Goal: Task Accomplishment & Management: Use online tool/utility

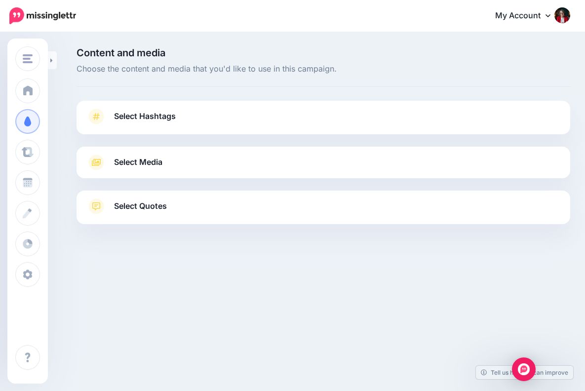
click at [166, 115] on span "Select Hashtags" at bounding box center [145, 116] width 62 height 13
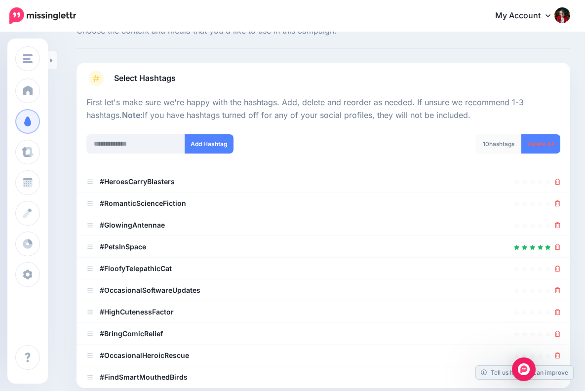
scroll to position [39, 0]
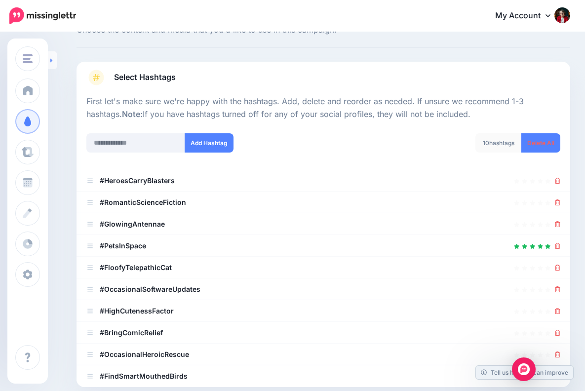
click at [52, 60] on icon at bounding box center [51, 60] width 2 height 4
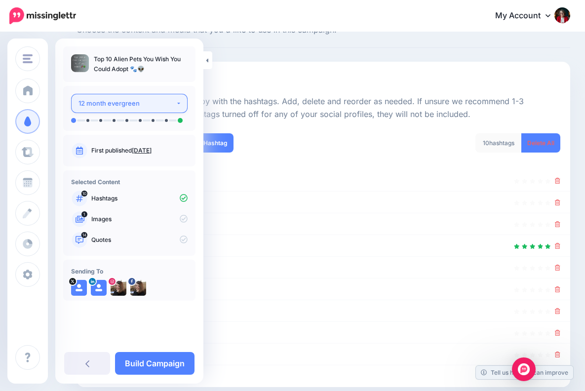
click at [179, 102] on button "12 month evergreen" at bounding box center [129, 103] width 117 height 19
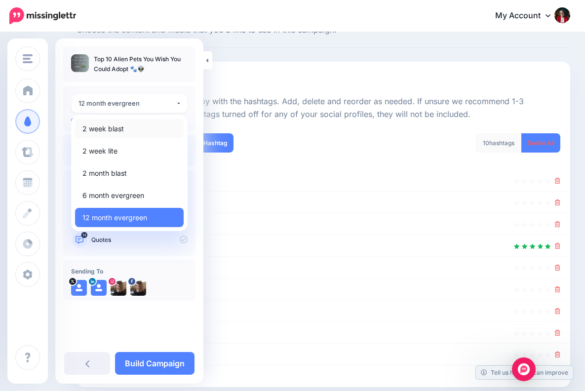
click at [120, 128] on span "2 week blast" at bounding box center [102, 129] width 41 height 12
select select "******"
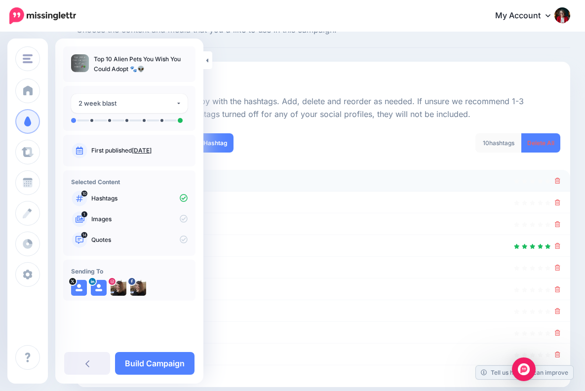
scroll to position [133, 0]
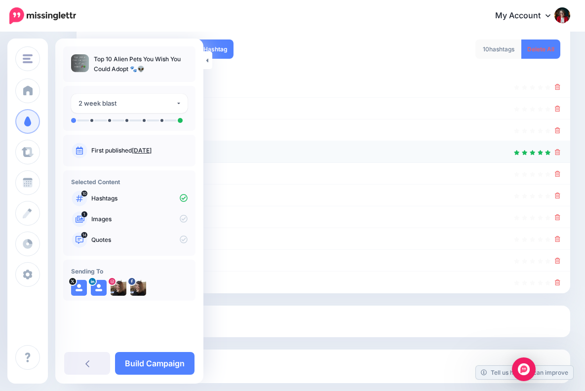
click at [253, 153] on div at bounding box center [323, 152] width 474 height 12
click at [207, 59] on icon at bounding box center [207, 60] width 2 height 6
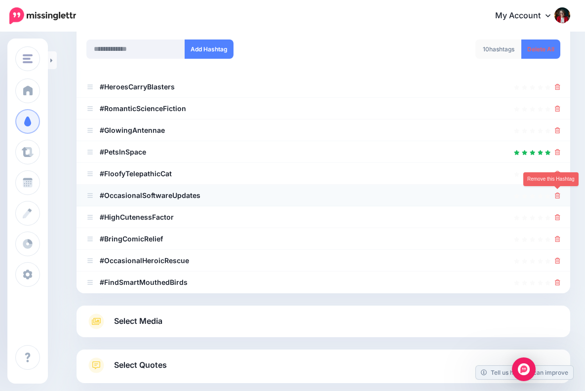
click at [559, 193] on icon at bounding box center [557, 196] width 5 height 6
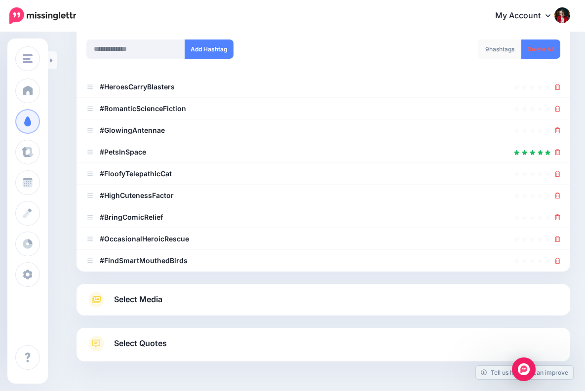
click at [153, 299] on span "Select Media" at bounding box center [138, 299] width 48 height 13
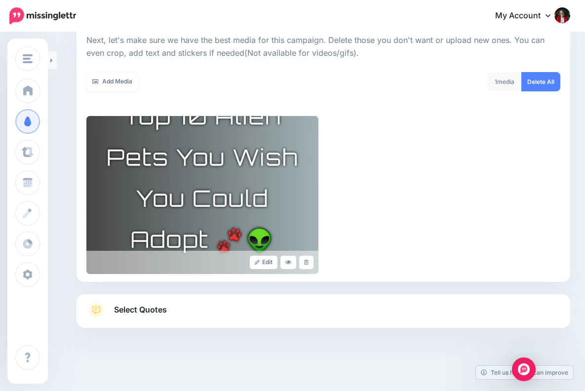
scroll to position [141, 0]
click at [160, 308] on span "Select Quotes" at bounding box center [140, 310] width 53 height 13
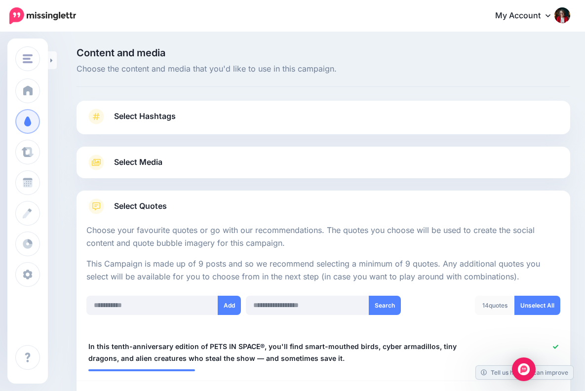
scroll to position [0, 0]
click at [151, 161] on span "Select Media" at bounding box center [138, 162] width 48 height 13
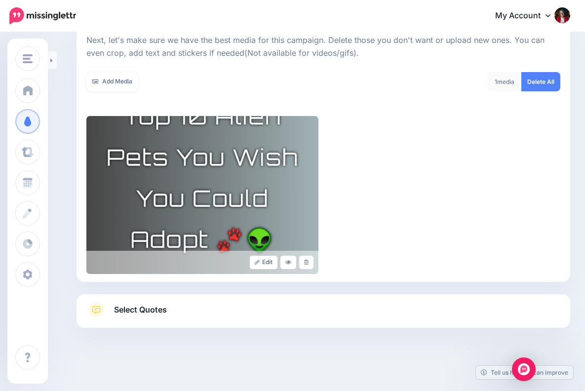
scroll to position [141, 0]
click at [151, 307] on span "Select Quotes" at bounding box center [140, 310] width 53 height 13
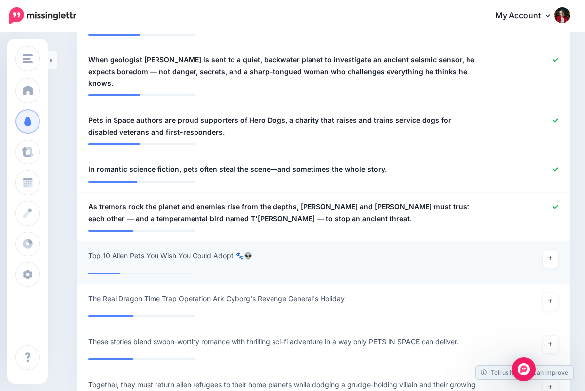
scroll to position [788, 0]
click at [552, 255] on icon at bounding box center [551, 257] width 4 height 5
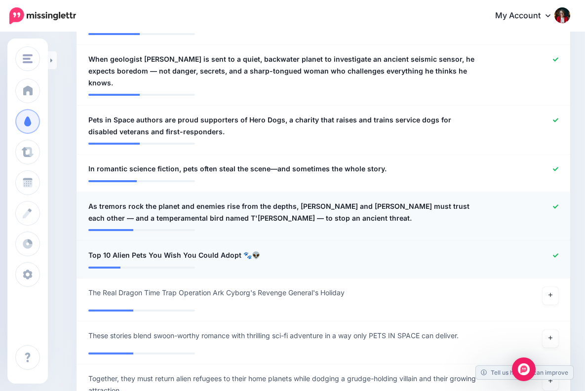
click at [556, 204] on icon at bounding box center [555, 206] width 5 height 5
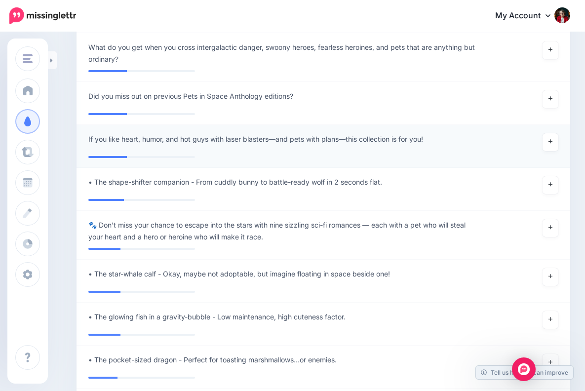
scroll to position [1403, 0]
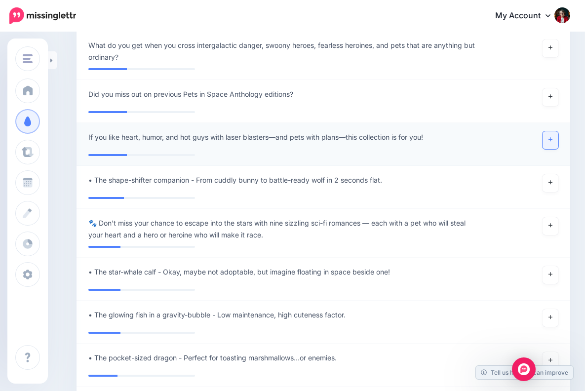
click at [552, 137] on icon at bounding box center [551, 139] width 4 height 5
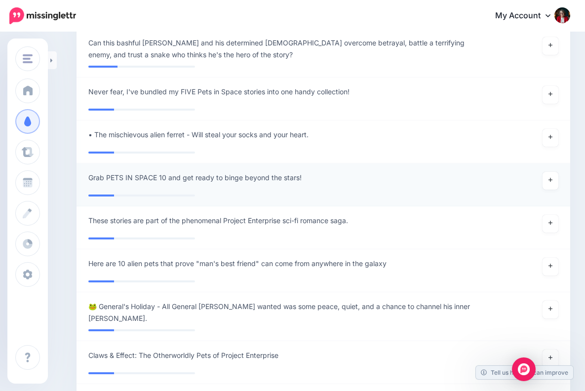
scroll to position [1757, 0]
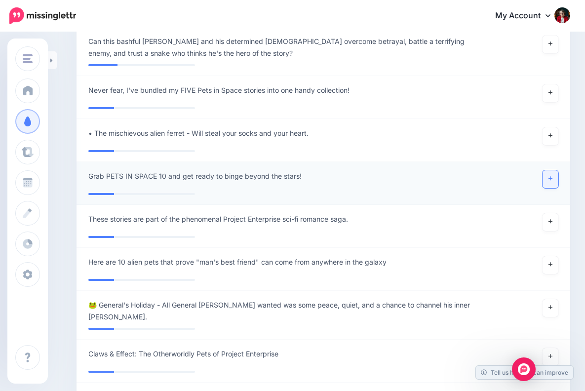
click at [553, 170] on link at bounding box center [551, 179] width 16 height 18
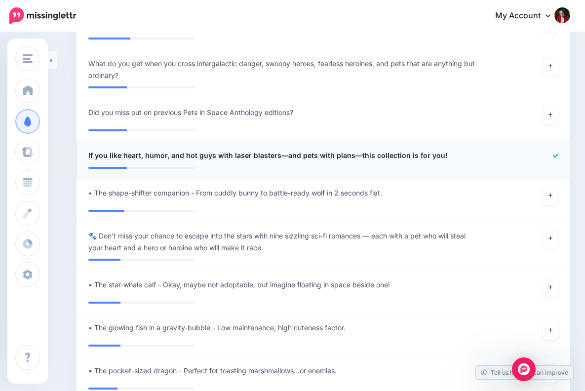
scroll to position [1337, 0]
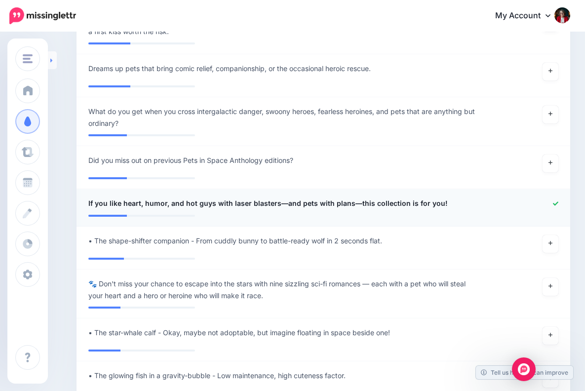
click at [51, 57] on icon at bounding box center [51, 60] width 2 height 6
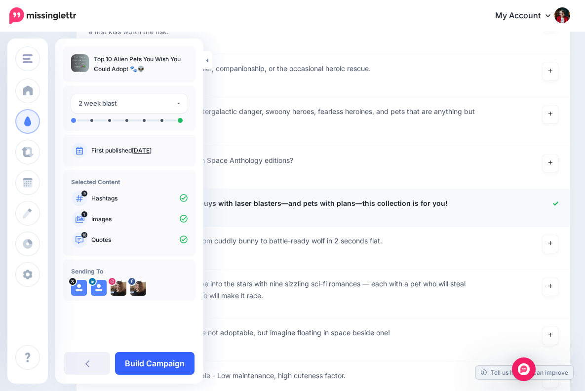
click at [164, 359] on link "Build Campaign" at bounding box center [155, 363] width 80 height 23
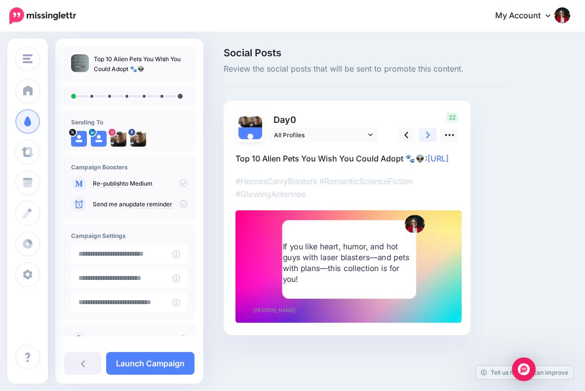
click at [429, 131] on icon at bounding box center [428, 135] width 4 height 10
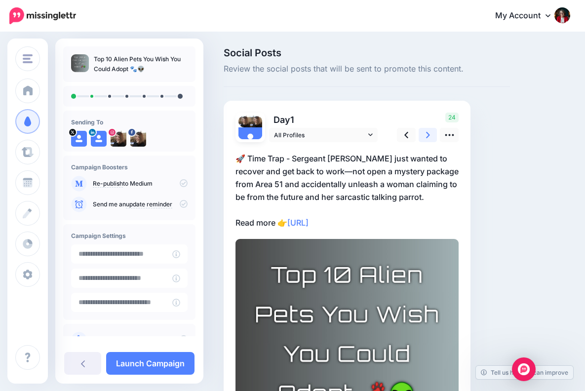
click at [428, 130] on icon at bounding box center [428, 135] width 4 height 10
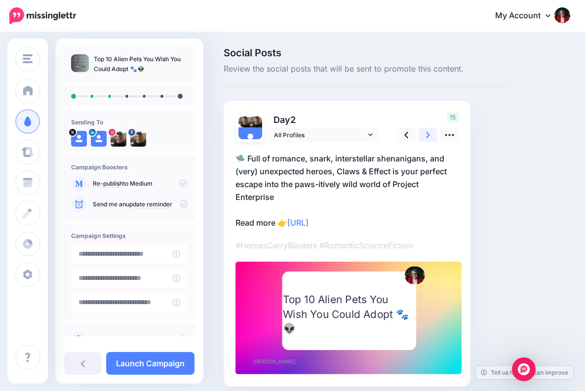
click at [428, 131] on icon at bounding box center [428, 135] width 4 height 10
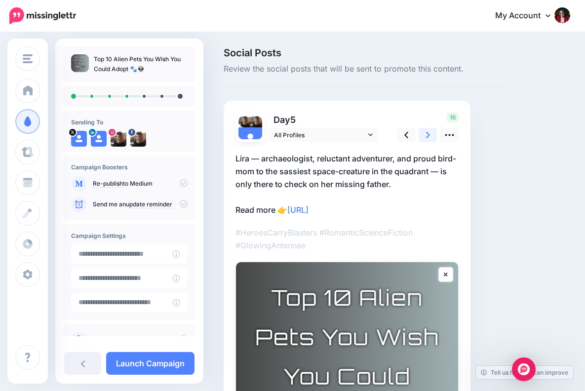
click at [428, 132] on icon at bounding box center [428, 135] width 4 height 10
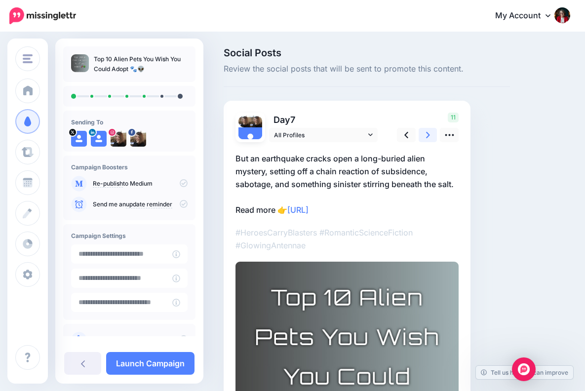
click at [428, 132] on icon at bounding box center [428, 135] width 4 height 10
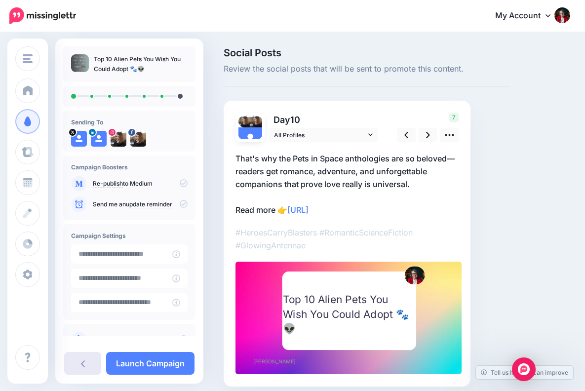
click at [81, 361] on icon at bounding box center [83, 364] width 4 height 8
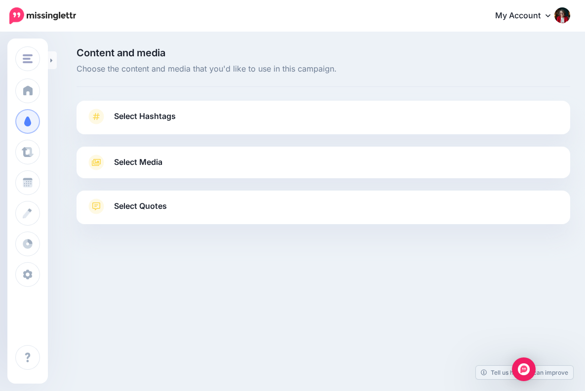
click at [159, 203] on span "Select Quotes" at bounding box center [140, 206] width 53 height 13
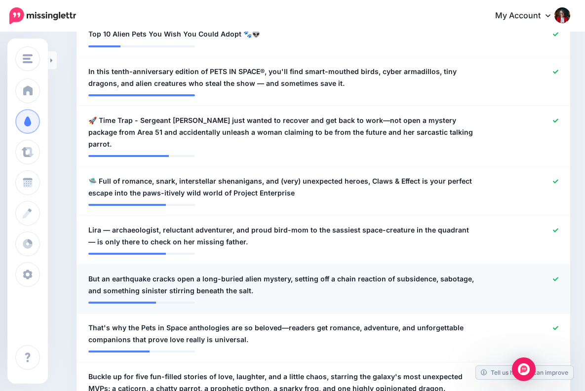
scroll to position [314, 0]
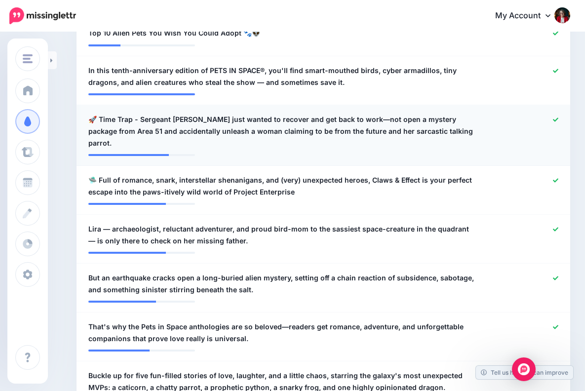
click at [555, 117] on icon at bounding box center [555, 119] width 5 height 5
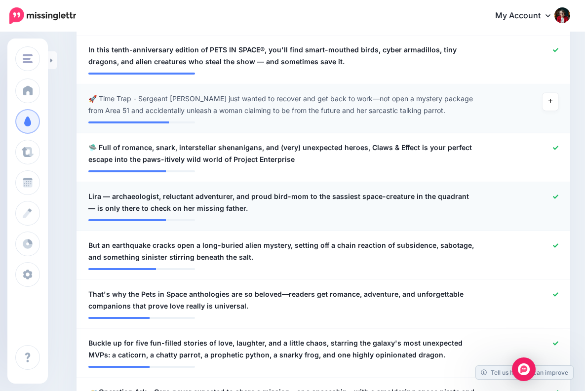
scroll to position [344, 0]
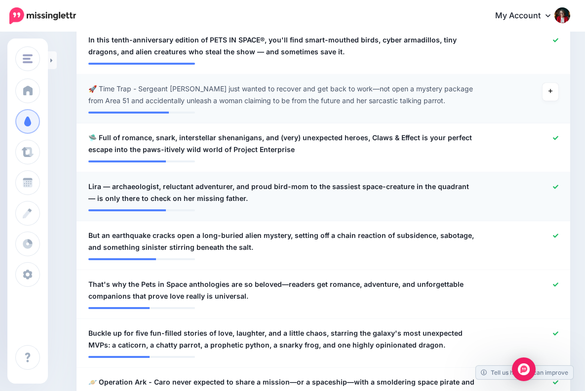
click at [555, 185] on icon at bounding box center [555, 187] width 5 height 4
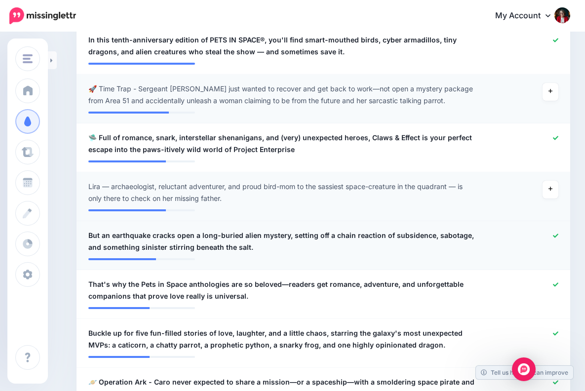
click at [556, 233] on icon at bounding box center [555, 235] width 5 height 5
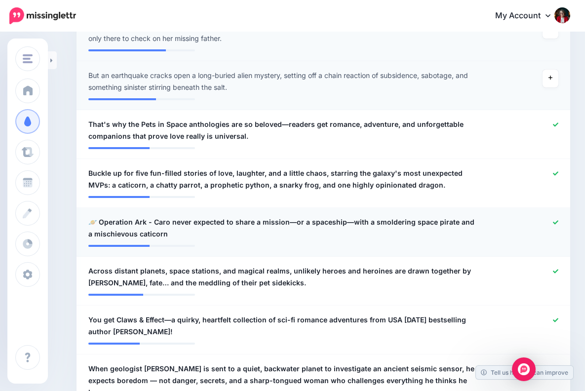
scroll to position [507, 0]
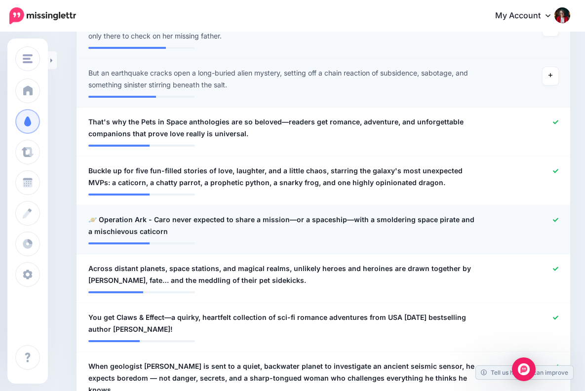
click at [556, 217] on icon at bounding box center [555, 219] width 5 height 5
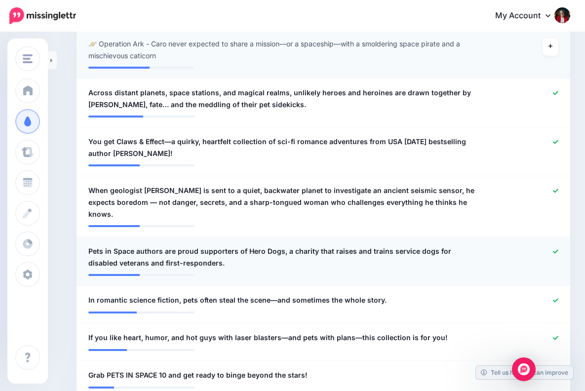
scroll to position [683, 0]
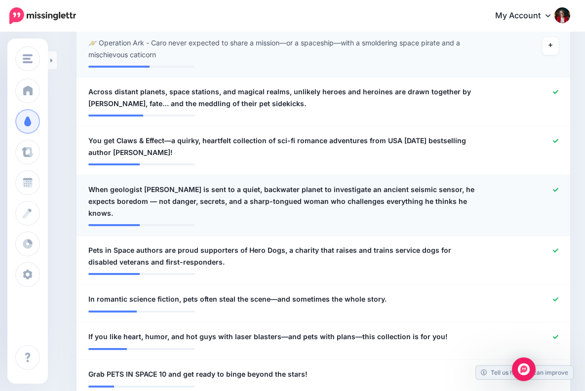
click at [555, 187] on icon at bounding box center [555, 189] width 5 height 5
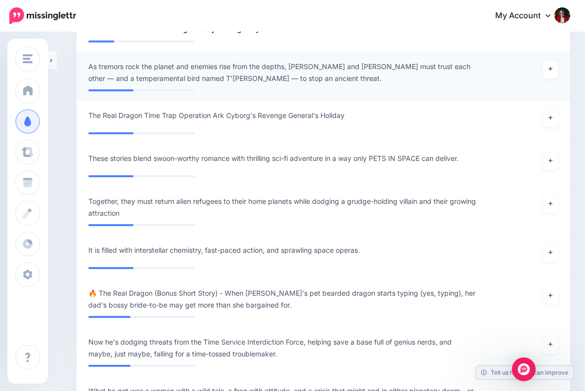
scroll to position [1027, 0]
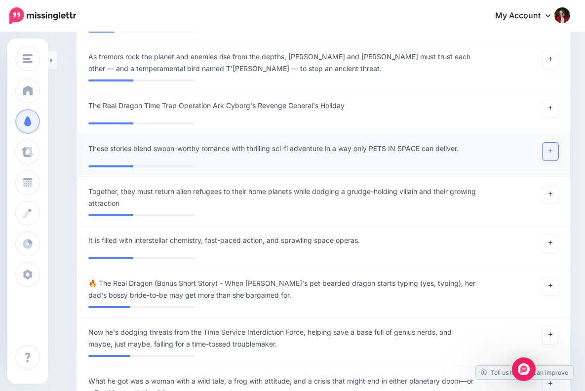
click at [553, 146] on link at bounding box center [551, 152] width 16 height 18
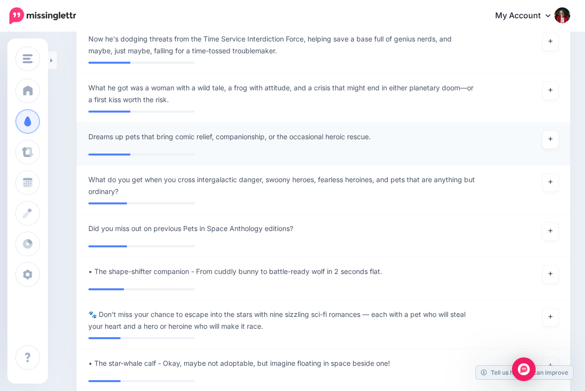
scroll to position [1328, 0]
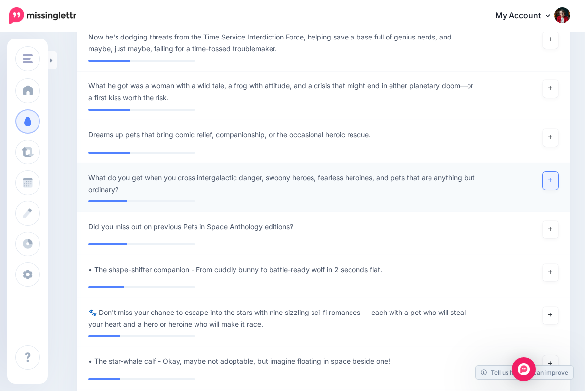
click at [551, 177] on icon at bounding box center [551, 179] width 4 height 5
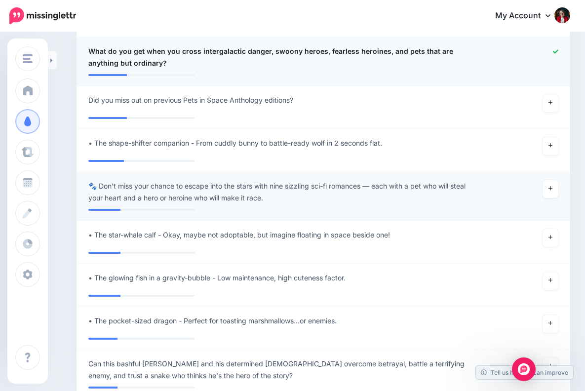
scroll to position [1460, 0]
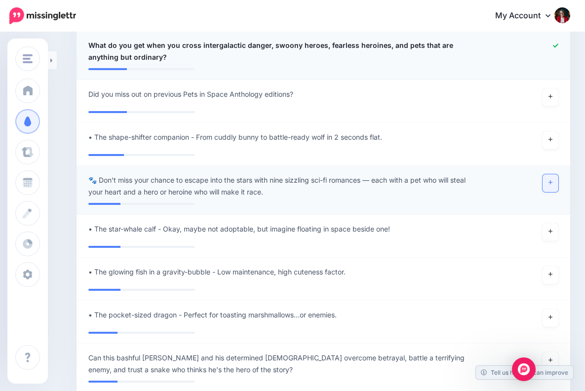
click at [551, 180] on icon at bounding box center [551, 182] width 4 height 5
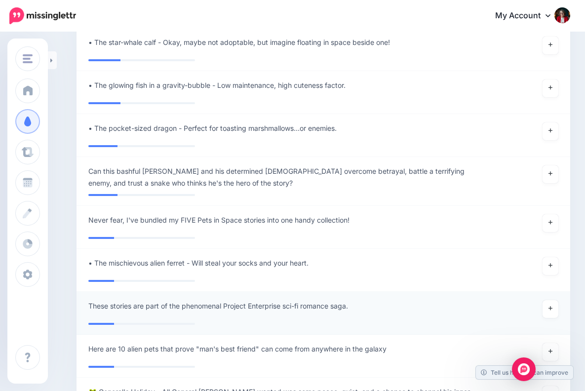
scroll to position [1602, 0]
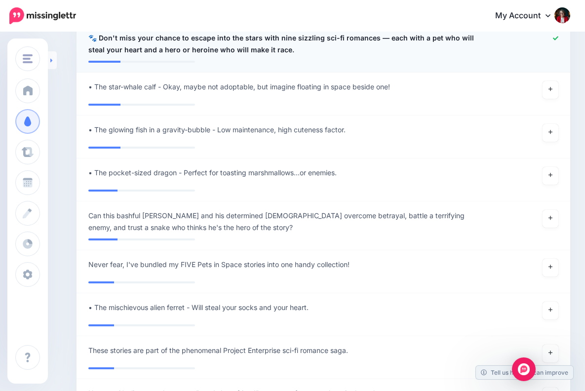
click at [52, 60] on icon at bounding box center [51, 60] width 2 height 6
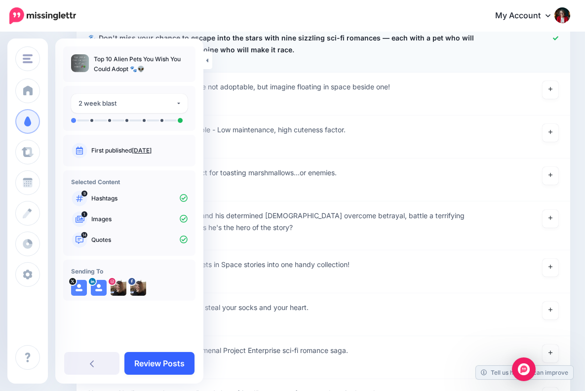
click at [162, 364] on link "Review Posts" at bounding box center [159, 363] width 70 height 23
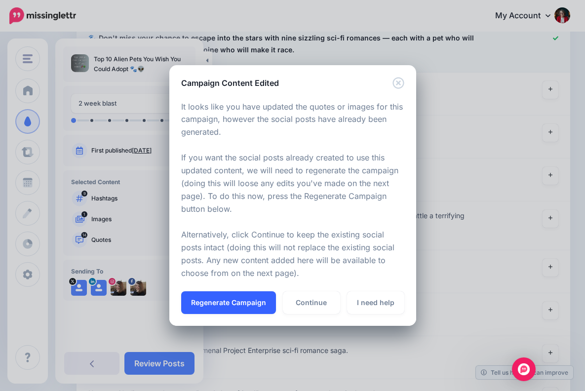
click at [230, 302] on button "Regenerate Campaign" at bounding box center [228, 302] width 95 height 23
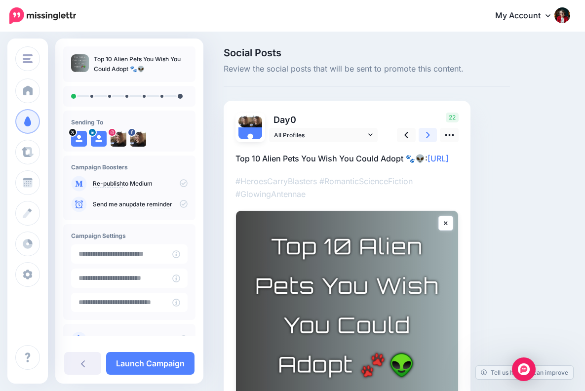
click at [427, 132] on icon at bounding box center [428, 135] width 4 height 6
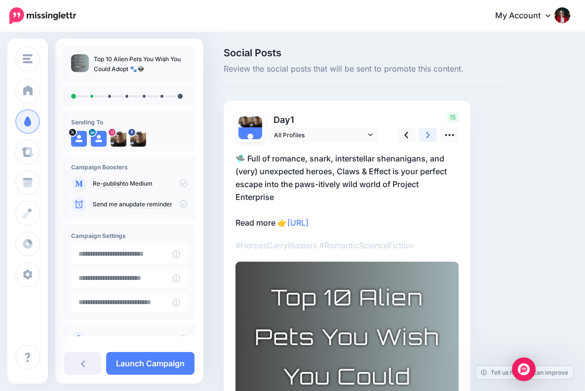
click at [427, 133] on icon at bounding box center [428, 135] width 4 height 6
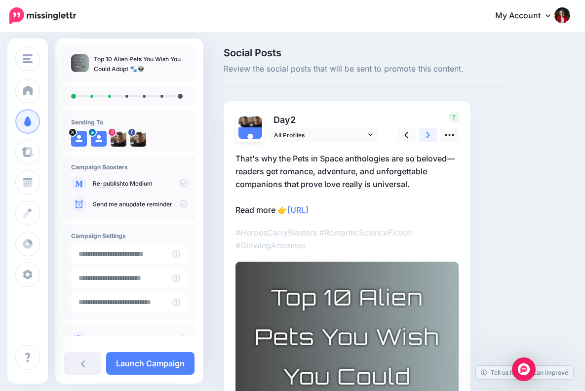
click at [426, 133] on icon at bounding box center [428, 135] width 4 height 10
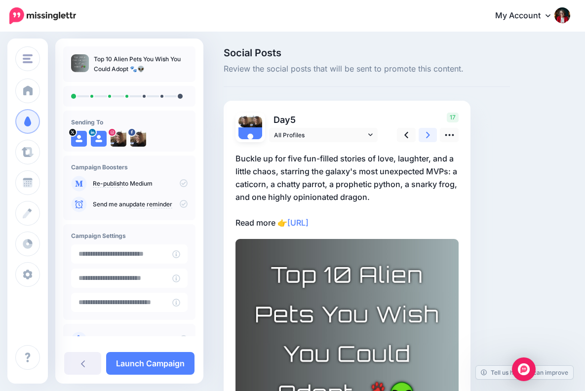
click at [428, 132] on icon at bounding box center [428, 135] width 4 height 10
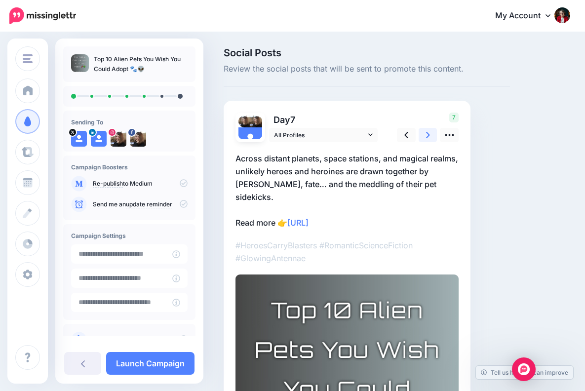
click at [429, 133] on icon at bounding box center [428, 135] width 4 height 10
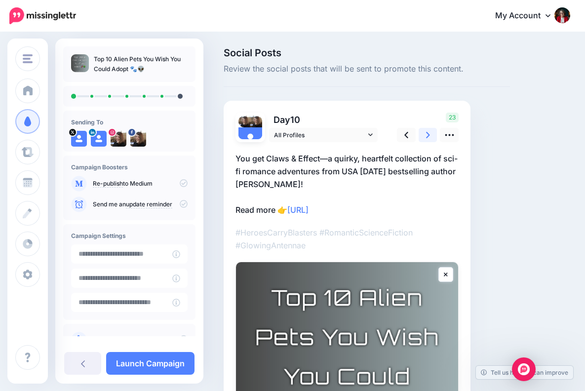
click at [429, 133] on icon at bounding box center [428, 135] width 4 height 10
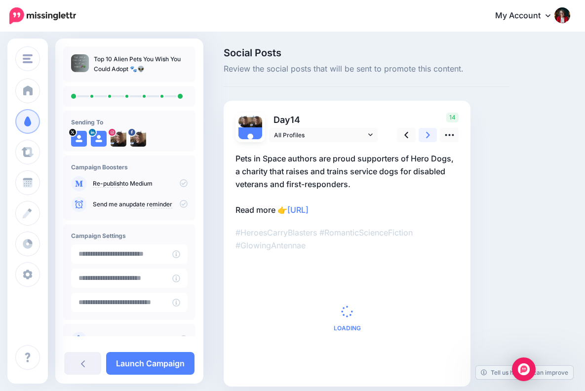
click at [429, 134] on icon at bounding box center [428, 135] width 4 height 6
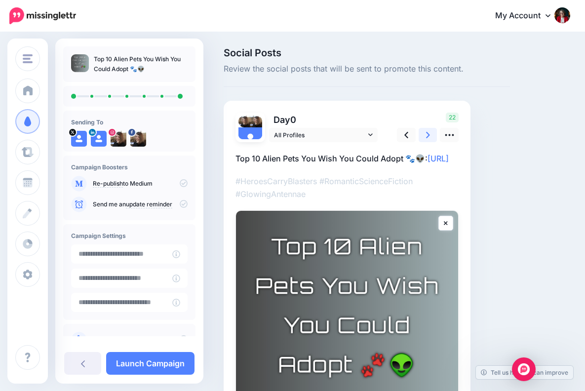
click at [429, 134] on icon at bounding box center [428, 135] width 4 height 6
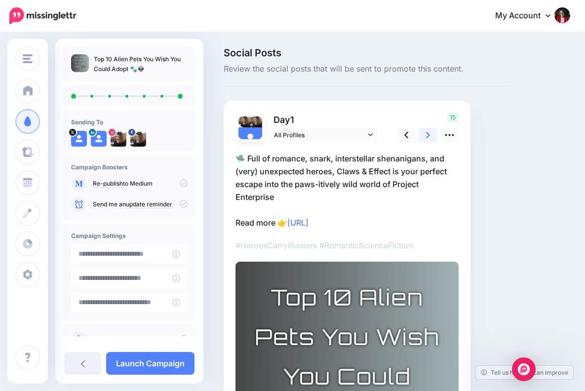
click at [429, 134] on icon at bounding box center [428, 135] width 4 height 6
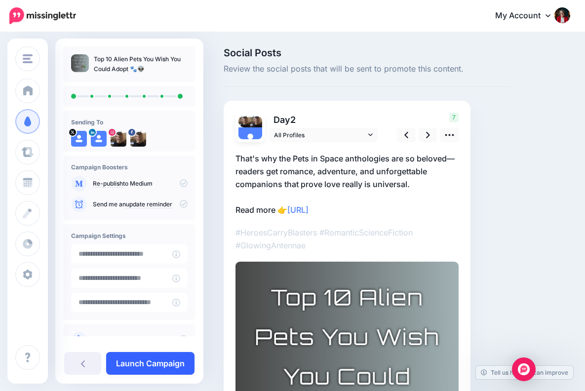
click at [166, 364] on link "Launch Campaign" at bounding box center [150, 363] width 88 height 23
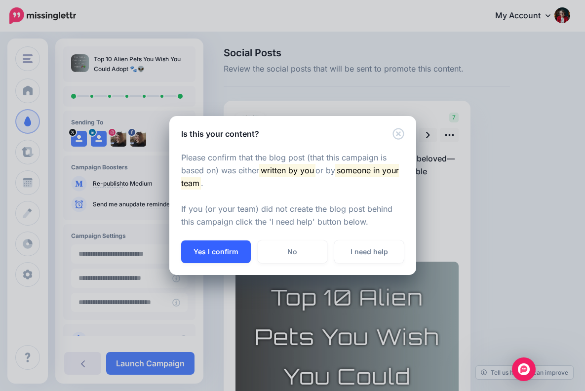
click at [227, 248] on button "Yes I confirm" at bounding box center [216, 251] width 70 height 23
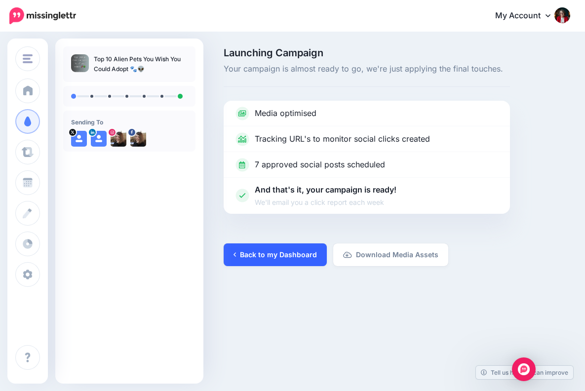
click at [282, 250] on link "Back to my Dashboard" at bounding box center [275, 254] width 103 height 23
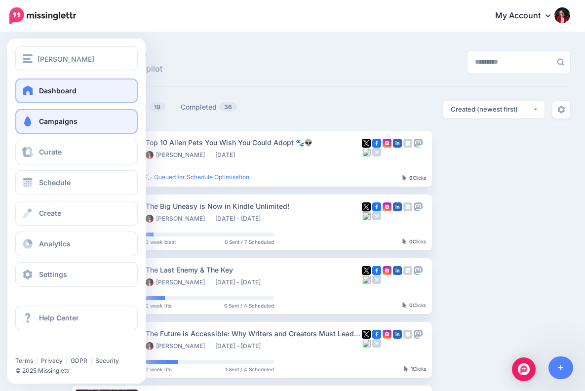
click at [53, 87] on span "Dashboard" at bounding box center [58, 90] width 38 height 8
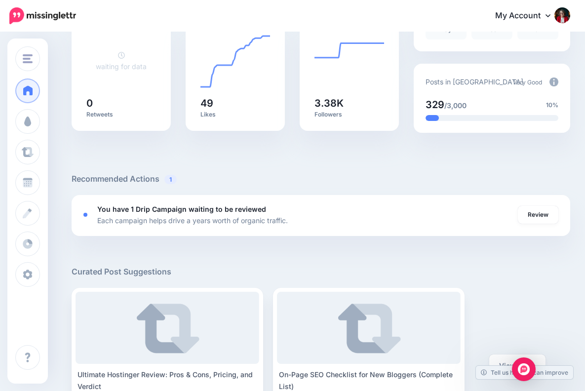
scroll to position [226, 0]
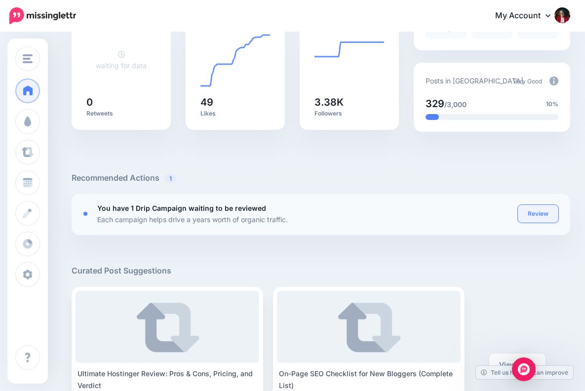
click at [539, 211] on link "Review" at bounding box center [538, 214] width 40 height 18
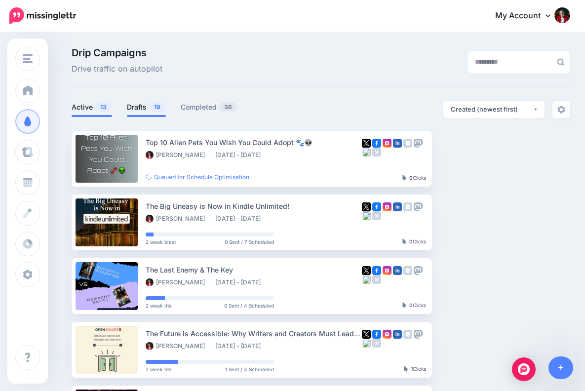
click at [142, 106] on link "Drafts 19" at bounding box center [146, 107] width 39 height 12
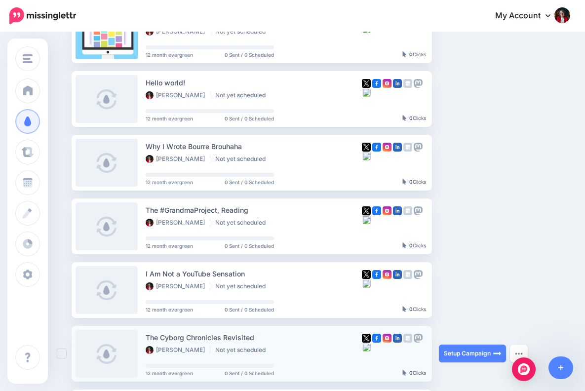
scroll to position [119, 0]
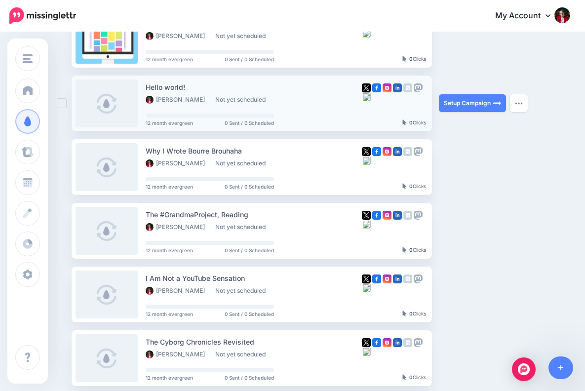
click at [107, 98] on link at bounding box center [107, 104] width 62 height 48
